Goal: Task Accomplishment & Management: Use online tool/utility

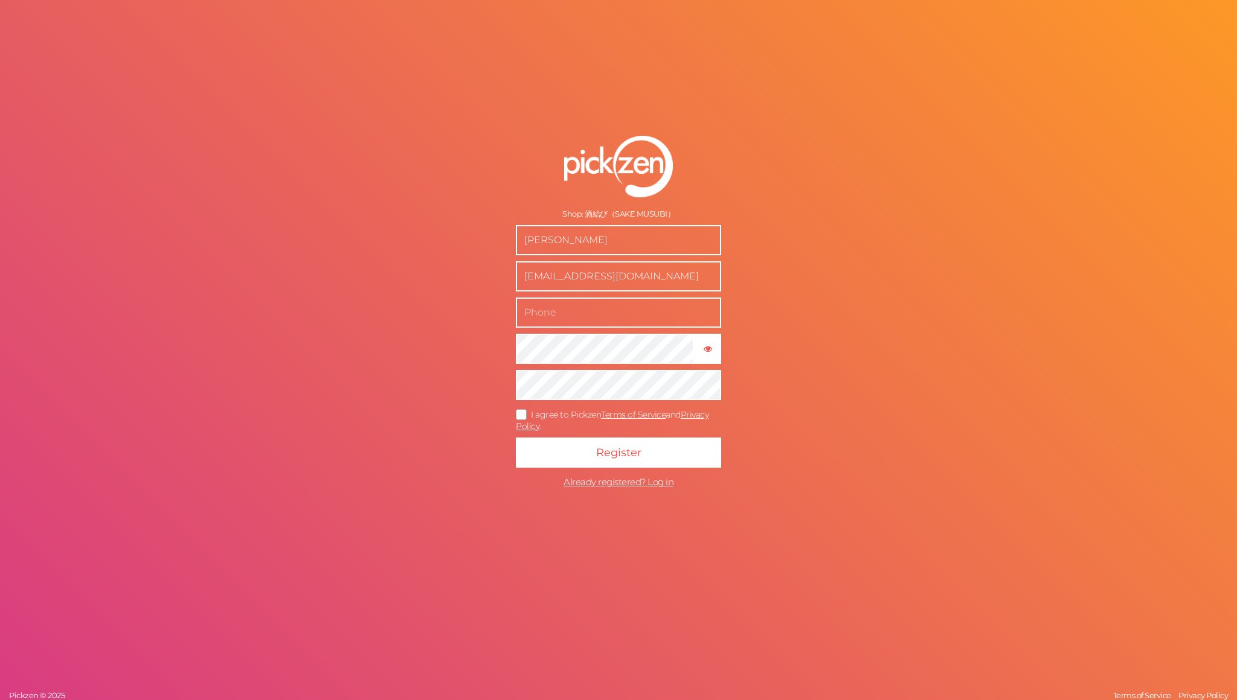
click at [583, 306] on input "text" at bounding box center [618, 313] width 205 height 30
click at [783, 264] on div "Shop: 酒結び（SAKE MUSUBI） TOMONORI NAKANO zuppa.life.tomo@gmail.com × Show passwor…" at bounding box center [618, 350] width 1237 height 700
click at [601, 312] on input "text" at bounding box center [618, 313] width 205 height 30
type input "08035572178"
click at [521, 418] on icon at bounding box center [521, 414] width 19 height 7
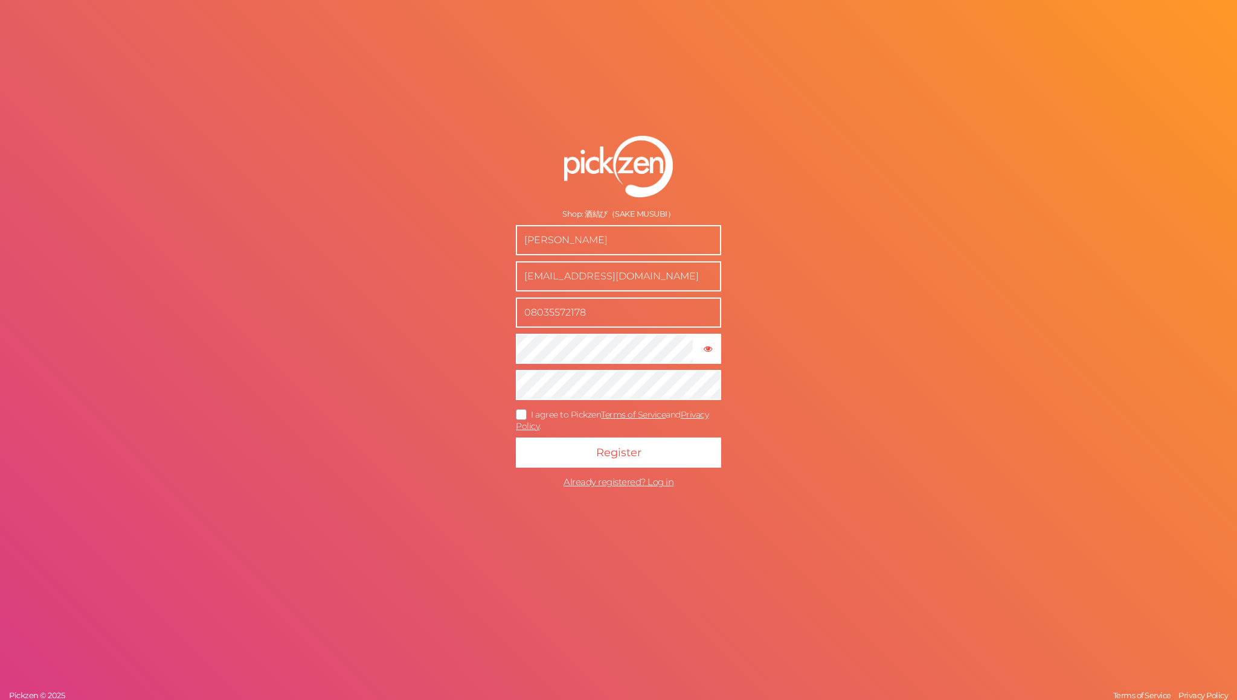
click at [0, 0] on input "I agree to Pickzen Terms of Service and Privacy Policy ." at bounding box center [0, 0] width 0 height 0
click at [549, 441] on button "Register" at bounding box center [618, 453] width 205 height 30
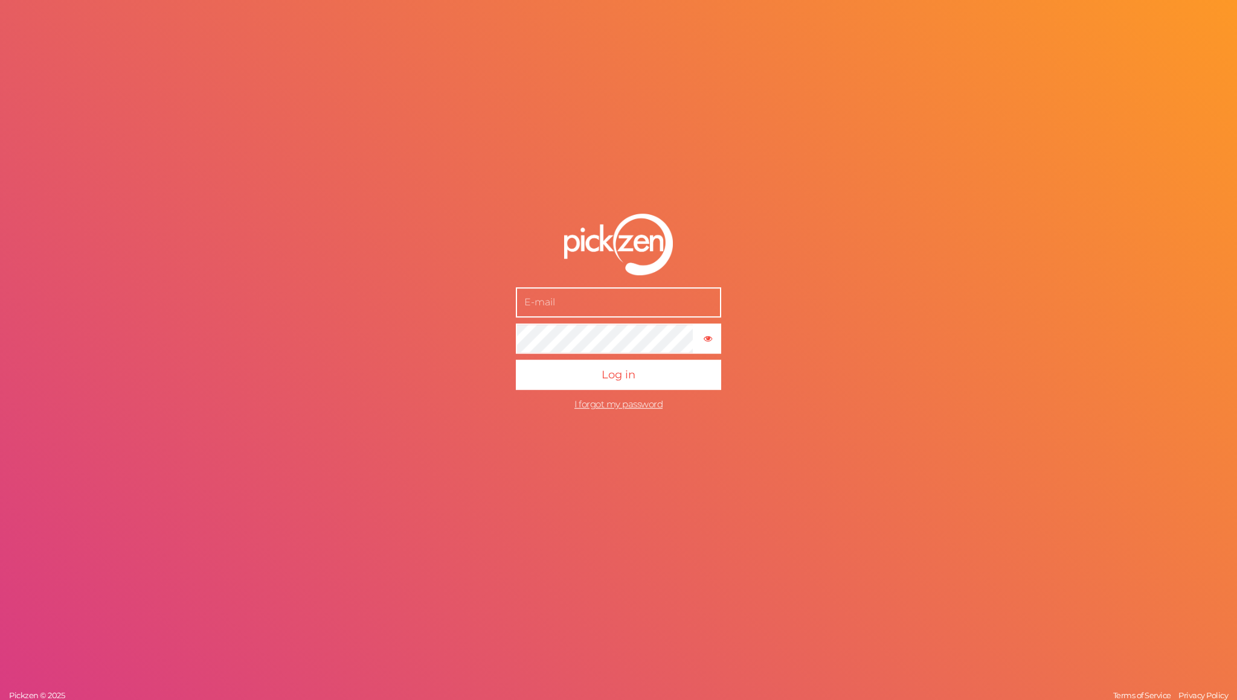
paste input "[EMAIL_ADDRESS][DOMAIN_NAME]"
type input "[EMAIL_ADDRESS][DOMAIN_NAME]"
click at [516, 360] on button "Log in" at bounding box center [618, 375] width 205 height 30
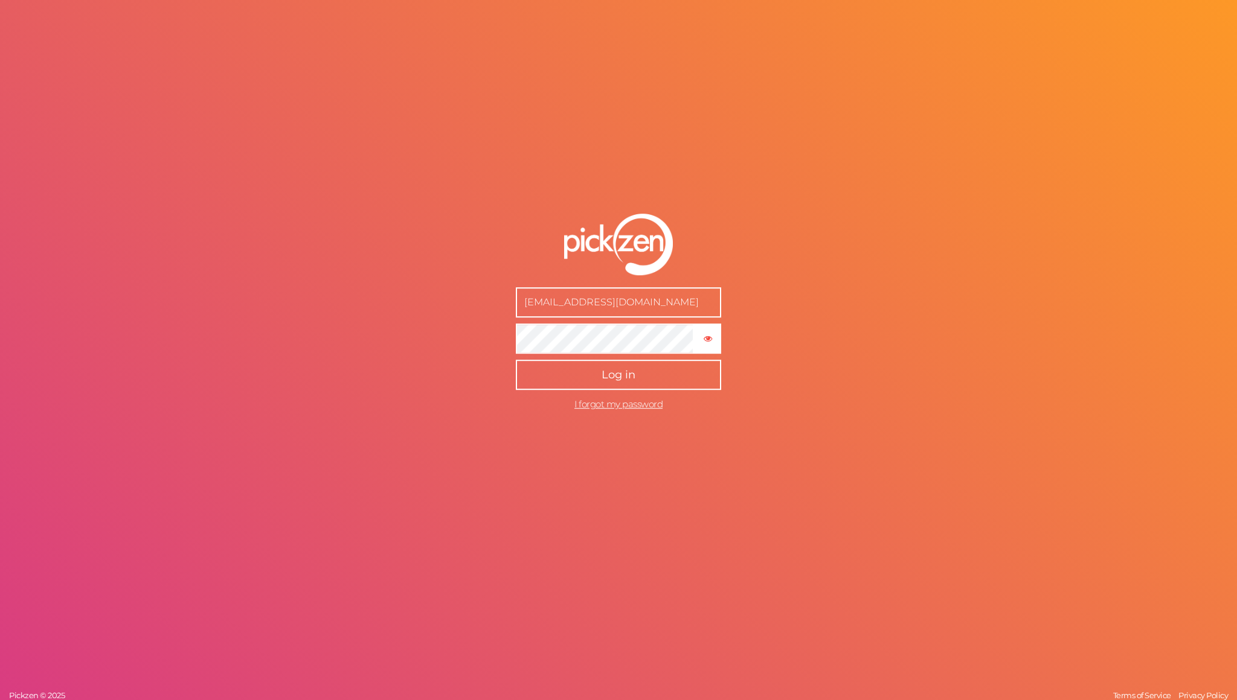
click at [603, 360] on button "Log in" at bounding box center [618, 375] width 205 height 30
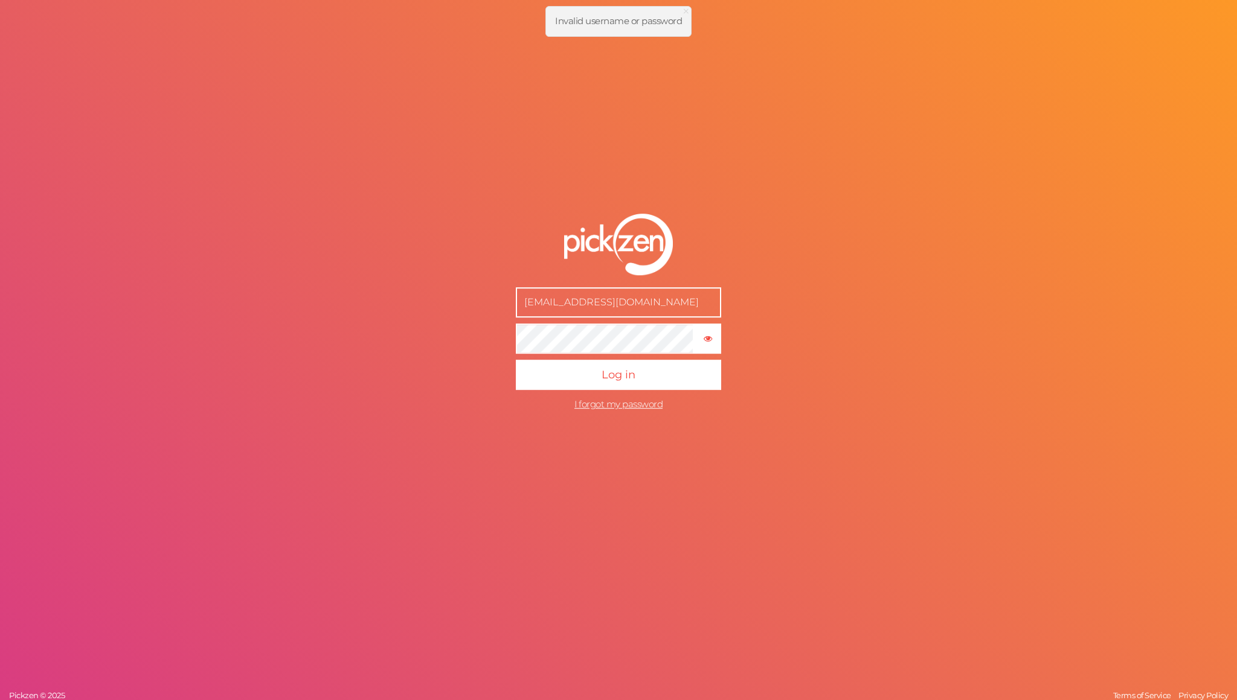
click at [493, 339] on form "[EMAIL_ADDRESS][DOMAIN_NAME] × Show password Log in I forgot my password" at bounding box center [618, 315] width 302 height 251
click at [516, 360] on button "Log in" at bounding box center [618, 375] width 205 height 30
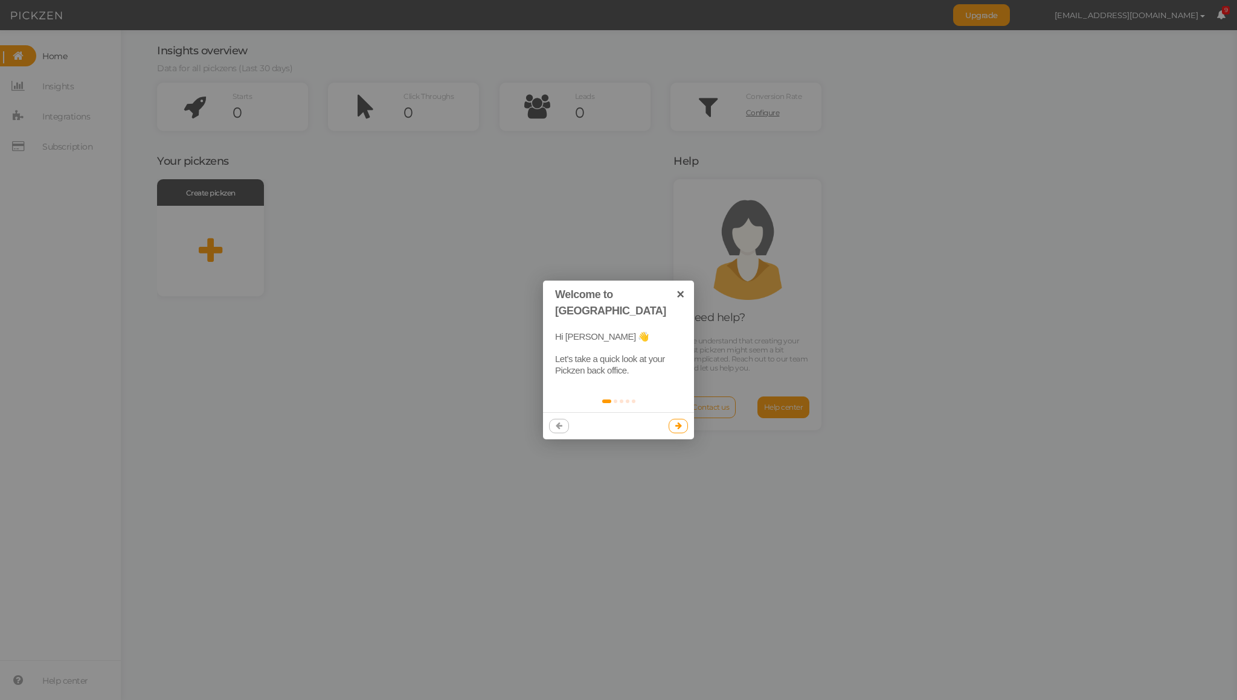
click at [675, 422] on icon at bounding box center [678, 426] width 7 height 8
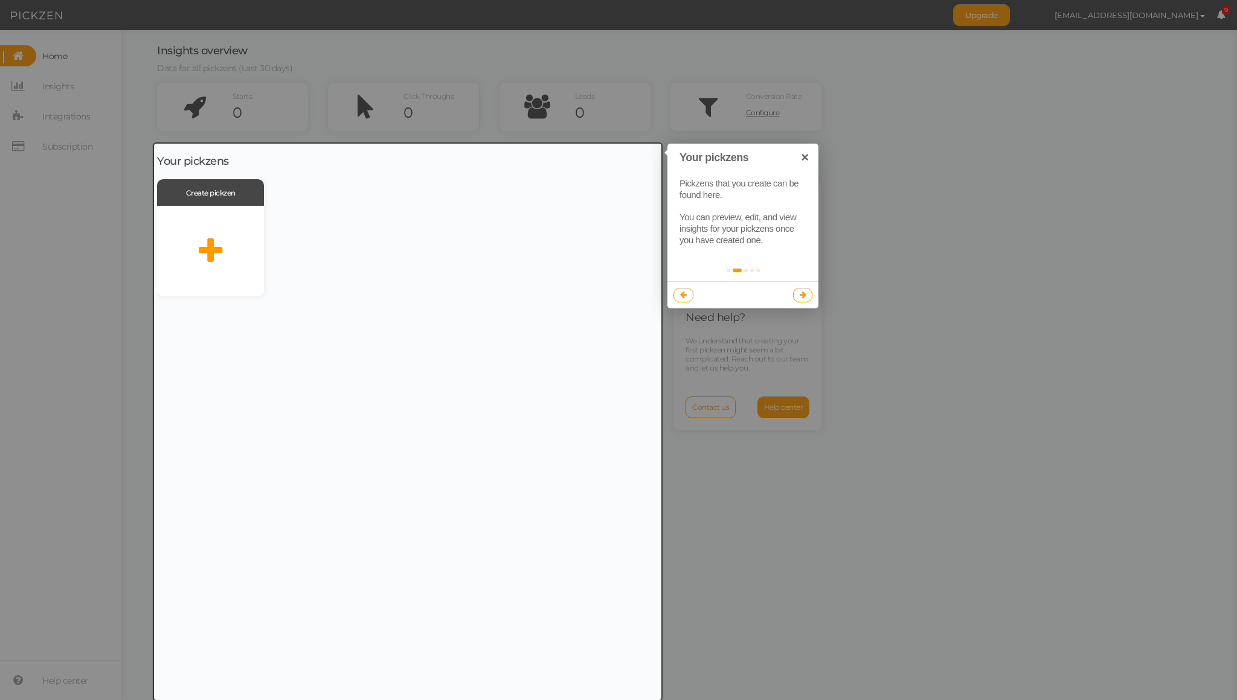
click at [894, 304] on div at bounding box center [618, 350] width 1237 height 700
click at [815, 158] on link "×" at bounding box center [804, 157] width 27 height 27
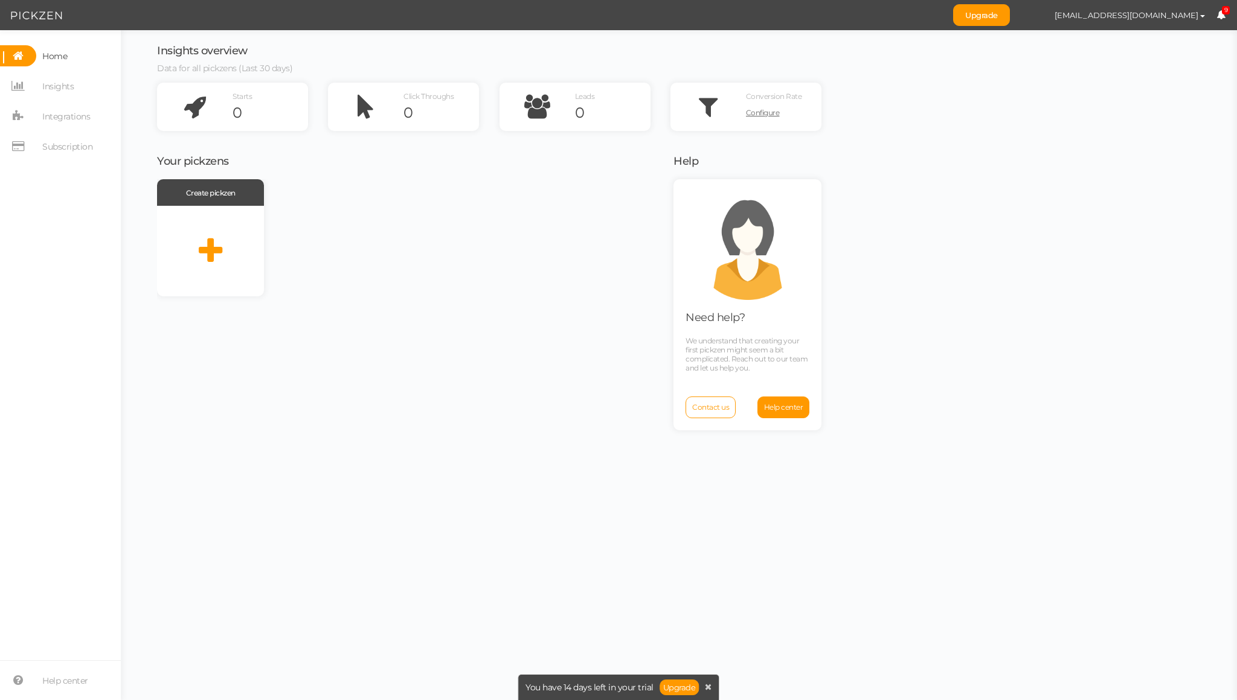
click at [497, 202] on div "Create pickzen" at bounding box center [407, 237] width 501 height 117
